Goal: Task Accomplishment & Management: Use online tool/utility

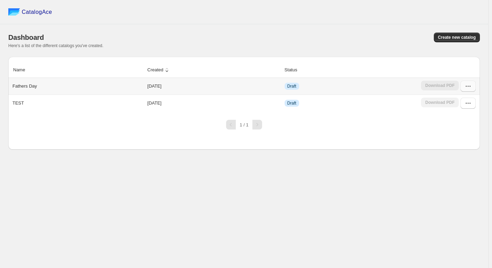
click at [471, 86] on icon "button" at bounding box center [468, 86] width 7 height 7
click at [465, 145] on span "Edit" at bounding box center [467, 148] width 35 height 7
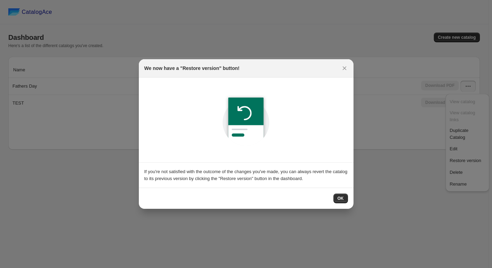
drag, startPoint x: 341, startPoint y: 196, endPoint x: 362, endPoint y: 196, distance: 20.8
click at [342, 196] on span "OK" at bounding box center [341, 199] width 6 height 6
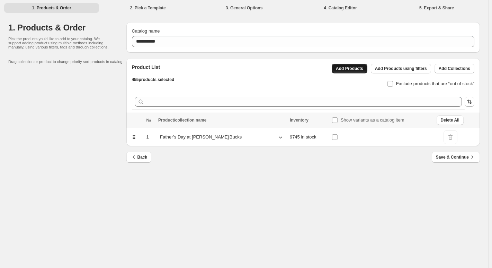
click at [358, 67] on span "Add Products" at bounding box center [349, 69] width 27 height 6
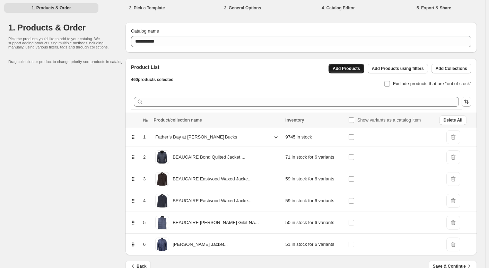
click at [357, 70] on span "Add Products" at bounding box center [345, 69] width 27 height 6
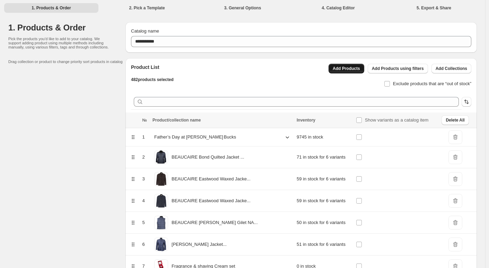
click at [356, 69] on span "Add Products" at bounding box center [345, 69] width 27 height 6
click at [353, 68] on span "Add Products" at bounding box center [345, 69] width 27 height 6
click at [360, 68] on span "Add Products" at bounding box center [345, 69] width 27 height 6
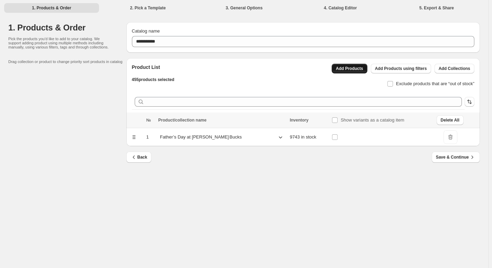
click at [356, 65] on button "Add Products" at bounding box center [350, 69] width 36 height 10
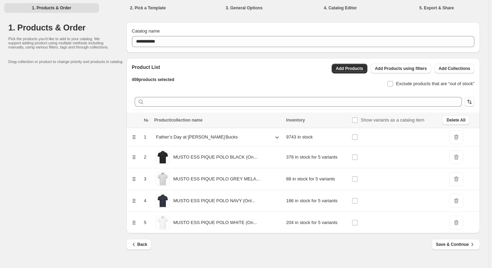
click at [274, 135] on icon at bounding box center [277, 137] width 7 height 7
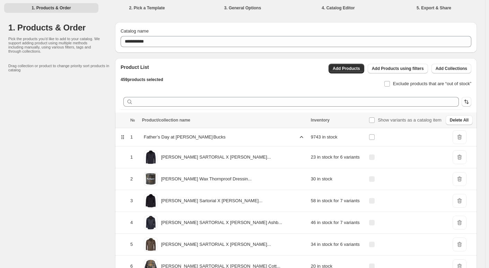
click at [298, 138] on icon at bounding box center [301, 137] width 7 height 7
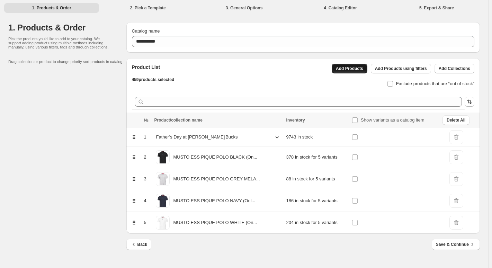
click at [350, 65] on button "Add Products" at bounding box center [350, 69] width 36 height 10
click at [354, 70] on span "Add Products" at bounding box center [349, 69] width 27 height 6
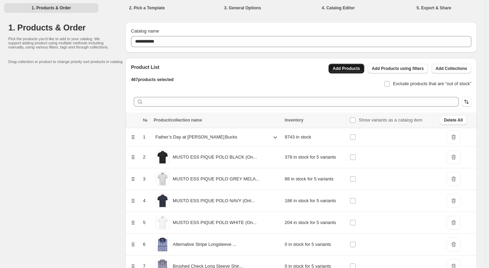
click at [355, 70] on span "Add Products" at bounding box center [345, 69] width 27 height 6
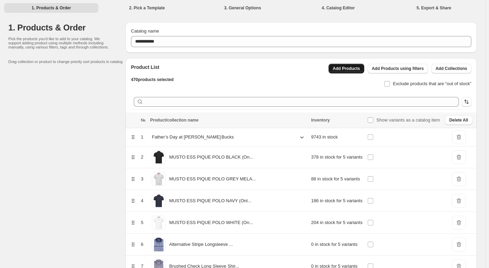
click at [352, 68] on span "Add Products" at bounding box center [345, 69] width 27 height 6
click at [356, 71] on span "Add Products" at bounding box center [345, 69] width 27 height 6
click at [356, 65] on button "Add Products" at bounding box center [346, 69] width 36 height 10
click at [353, 66] on button "Add Products" at bounding box center [346, 69] width 36 height 10
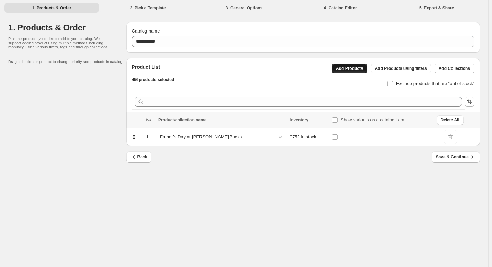
click at [355, 69] on span "Add Products" at bounding box center [349, 69] width 27 height 6
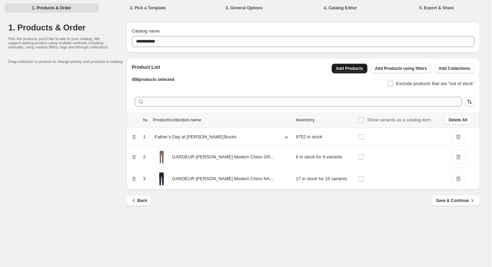
click at [362, 69] on span "Add Products" at bounding box center [349, 69] width 27 height 6
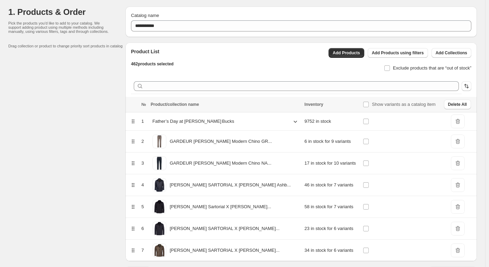
scroll to position [38, 0]
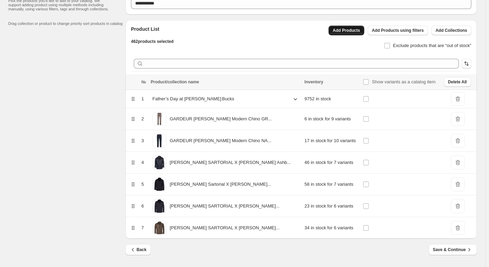
click at [352, 33] on button "Add Products" at bounding box center [346, 31] width 36 height 10
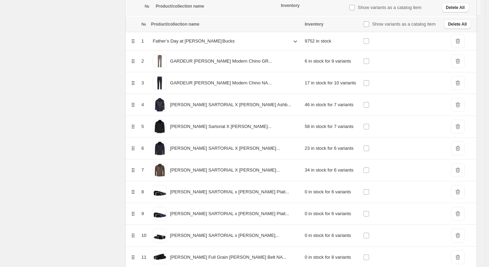
scroll to position [147, 0]
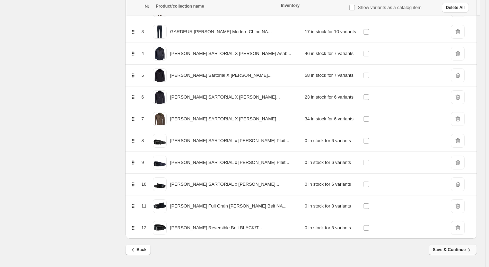
click at [461, 249] on span "Save & Continue" at bounding box center [453, 250] width 40 height 7
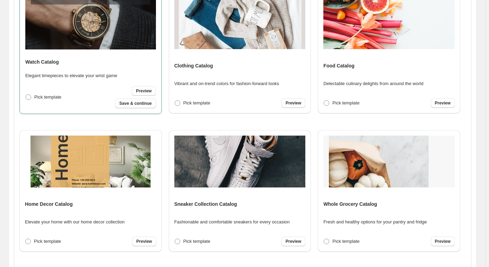
scroll to position [218, 0]
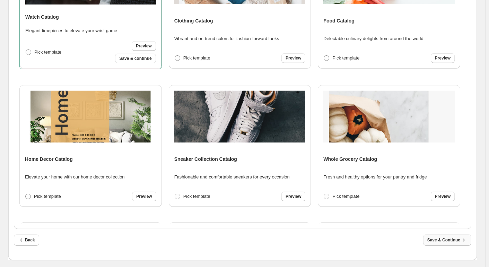
click at [445, 238] on span "Save & Continue" at bounding box center [447, 240] width 40 height 7
select select "**********"
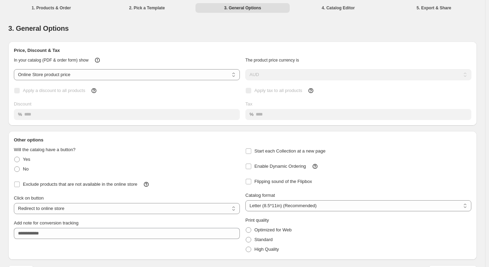
scroll to position [18, 0]
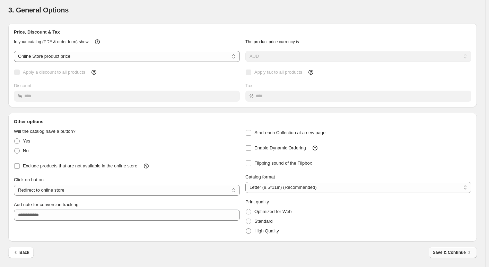
click at [454, 253] on span "Save & Continue" at bounding box center [453, 252] width 40 height 7
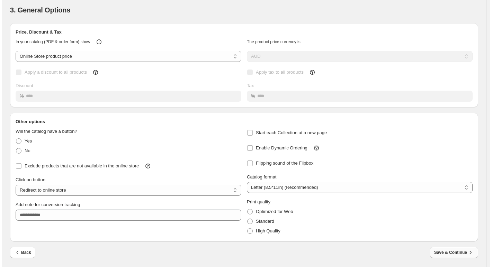
scroll to position [0, 0]
